Goal: Find specific page/section

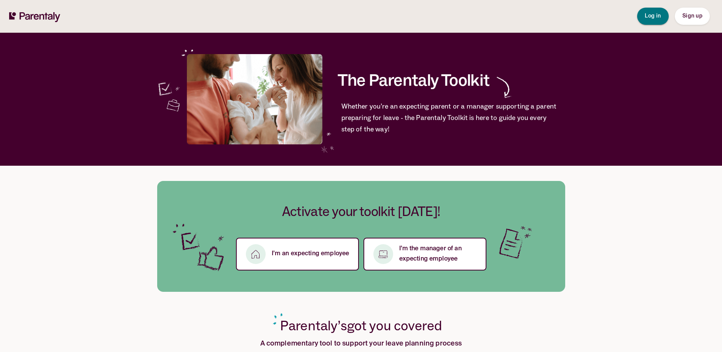
click at [656, 13] on span "Log in" at bounding box center [653, 16] width 16 height 8
